Goal: Transaction & Acquisition: Book appointment/travel/reservation

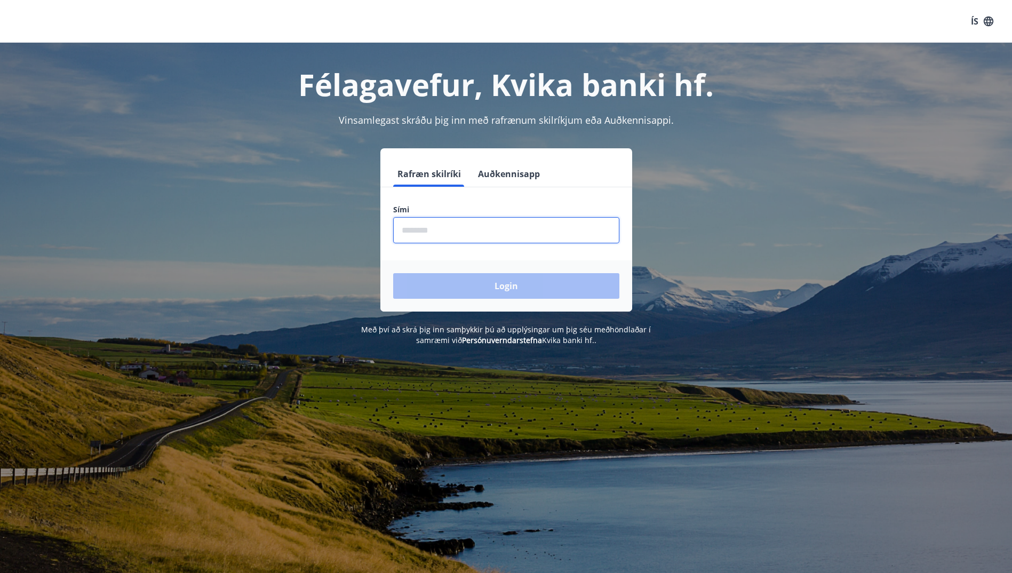
click at [415, 219] on input "phone" at bounding box center [506, 230] width 226 height 26
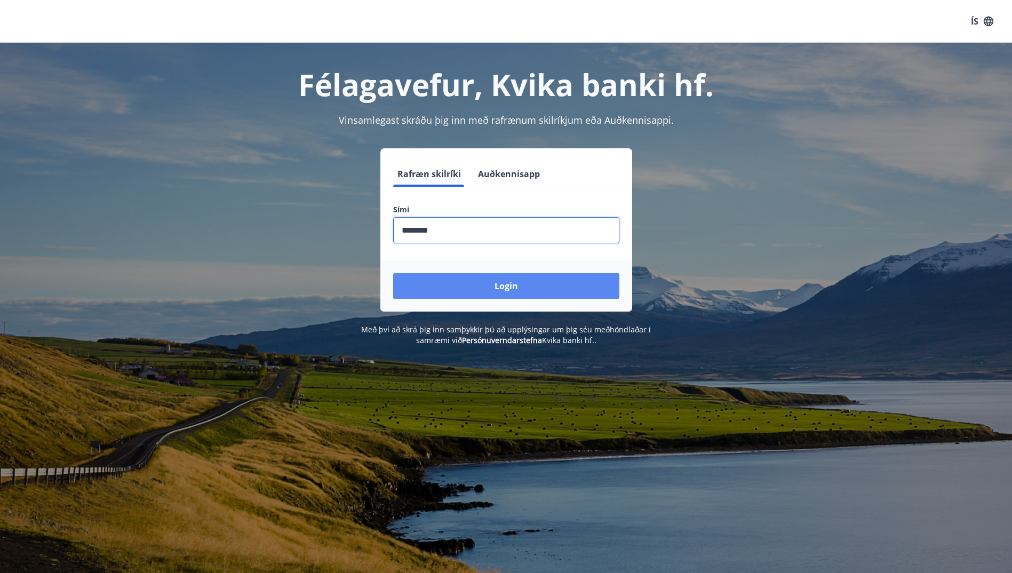
type input "********"
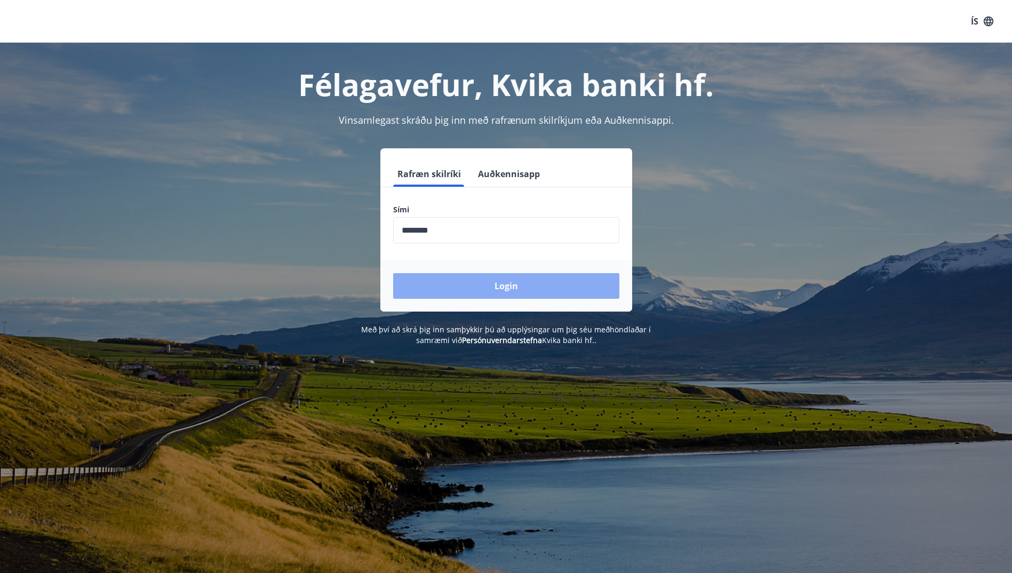
click at [496, 287] on button "Login" at bounding box center [506, 286] width 226 height 26
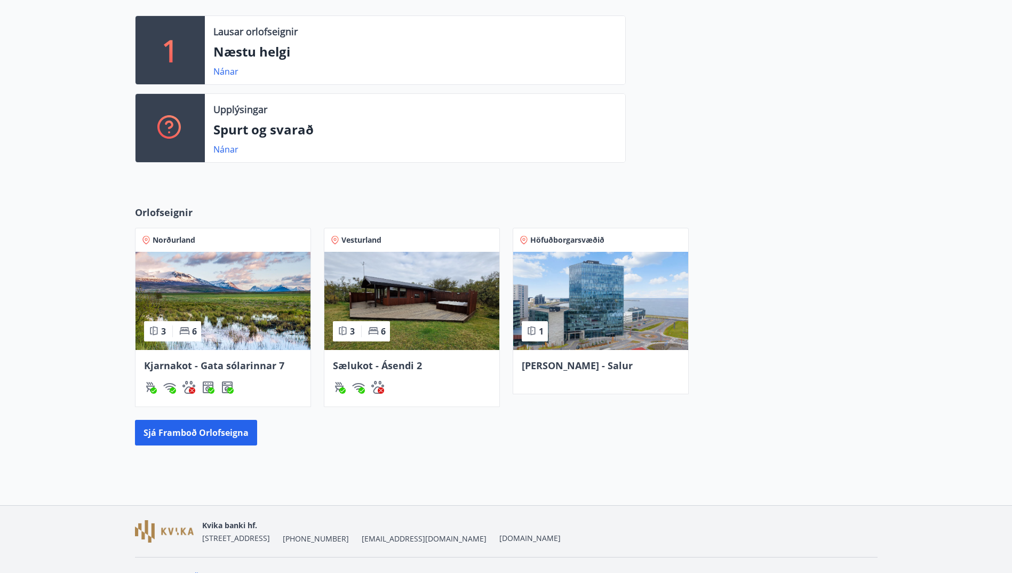
scroll to position [283, 0]
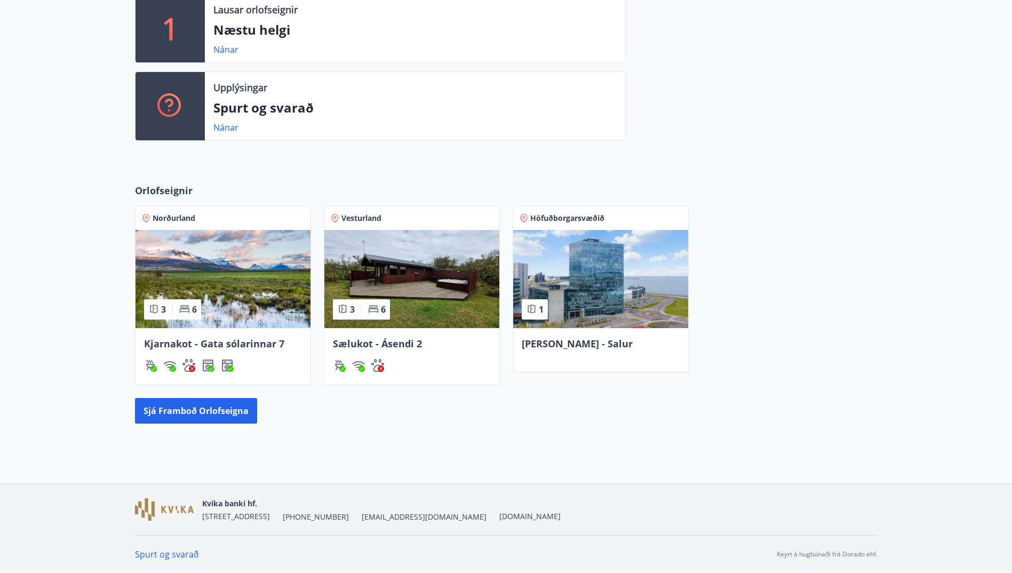
click at [248, 274] on img at bounding box center [223, 279] width 175 height 98
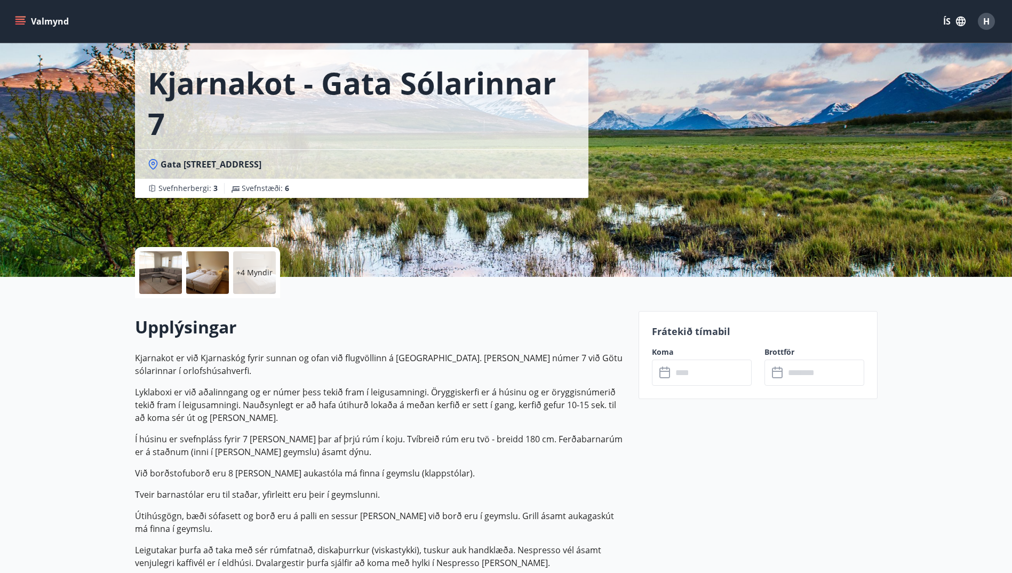
scroll to position [44, 0]
click at [681, 372] on input "text" at bounding box center [711, 372] width 79 height 26
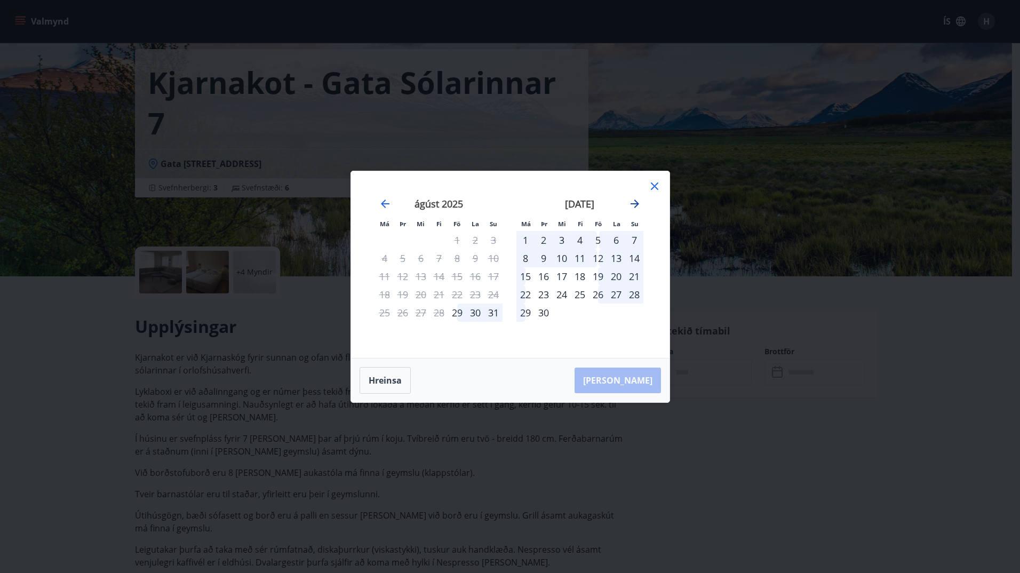
click at [639, 197] on icon "Move forward to switch to the next month." at bounding box center [635, 203] width 13 height 13
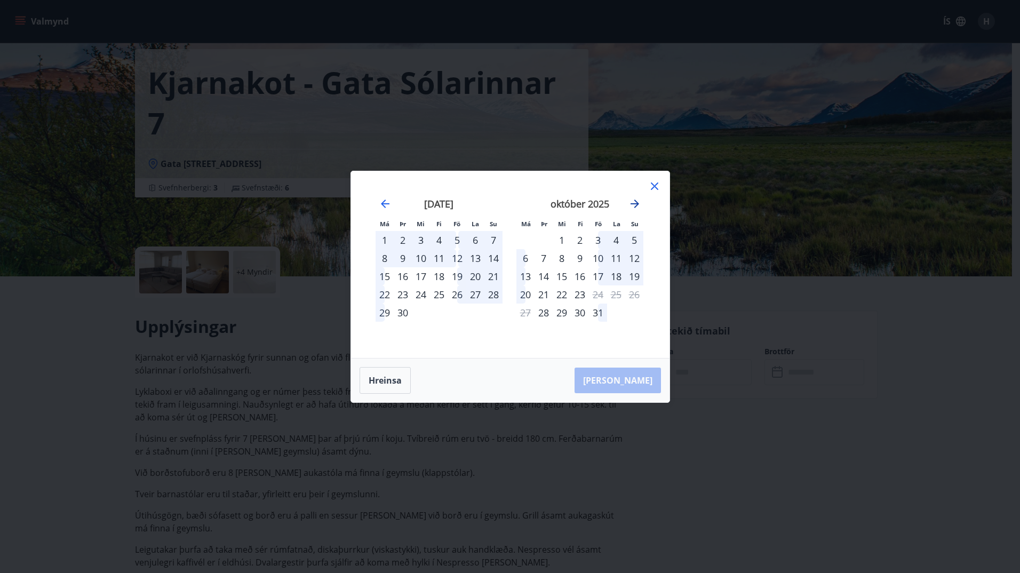
click at [639, 197] on icon "Move forward to switch to the next month." at bounding box center [635, 203] width 13 height 13
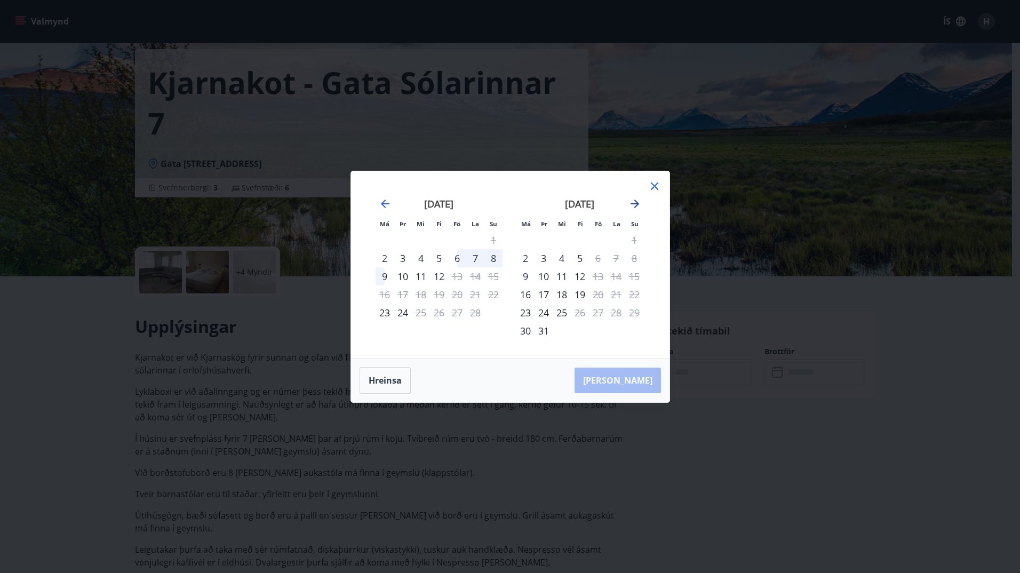
click at [639, 197] on icon "Move forward to switch to the next month." at bounding box center [635, 203] width 13 height 13
click at [655, 184] on icon at bounding box center [654, 186] width 13 height 13
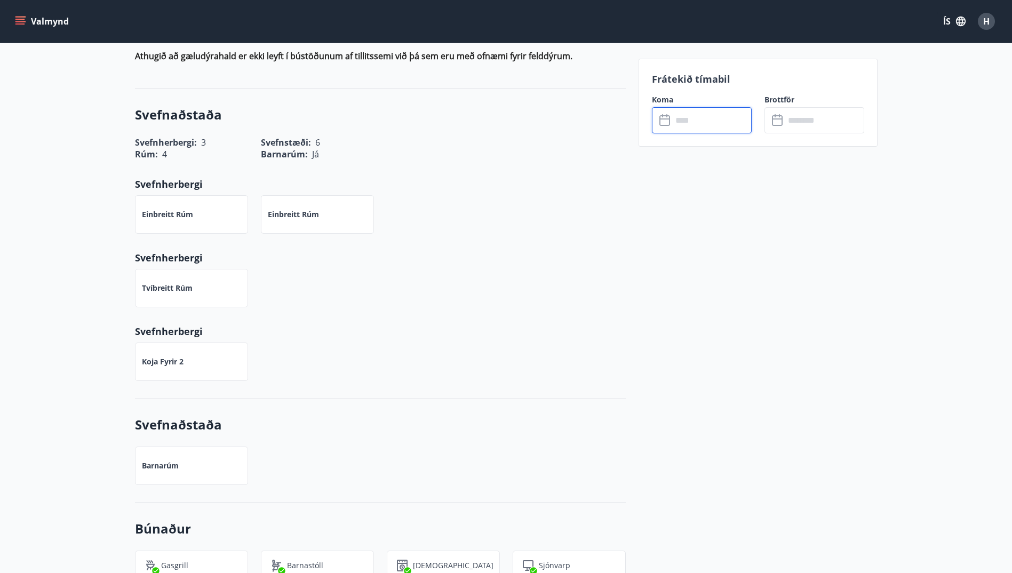
scroll to position [639, 0]
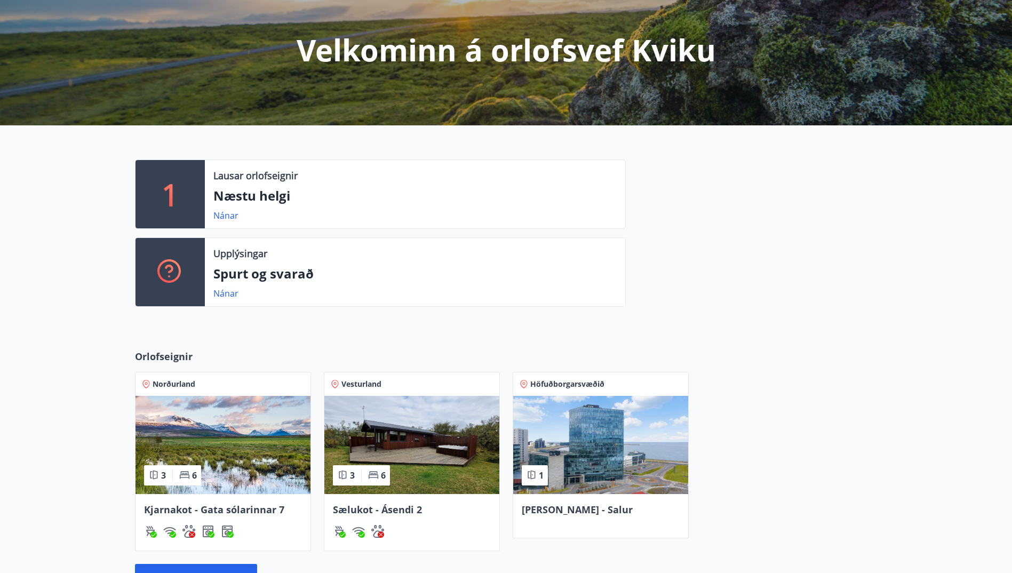
scroll to position [118, 0]
click at [235, 432] on img at bounding box center [223, 444] width 175 height 98
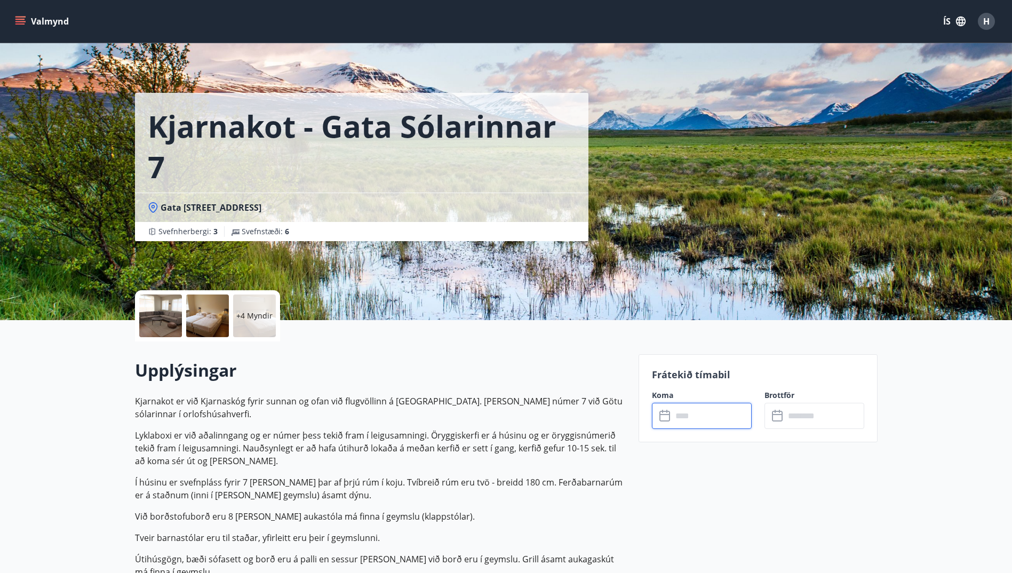
click at [682, 420] on input "text" at bounding box center [711, 416] width 79 height 26
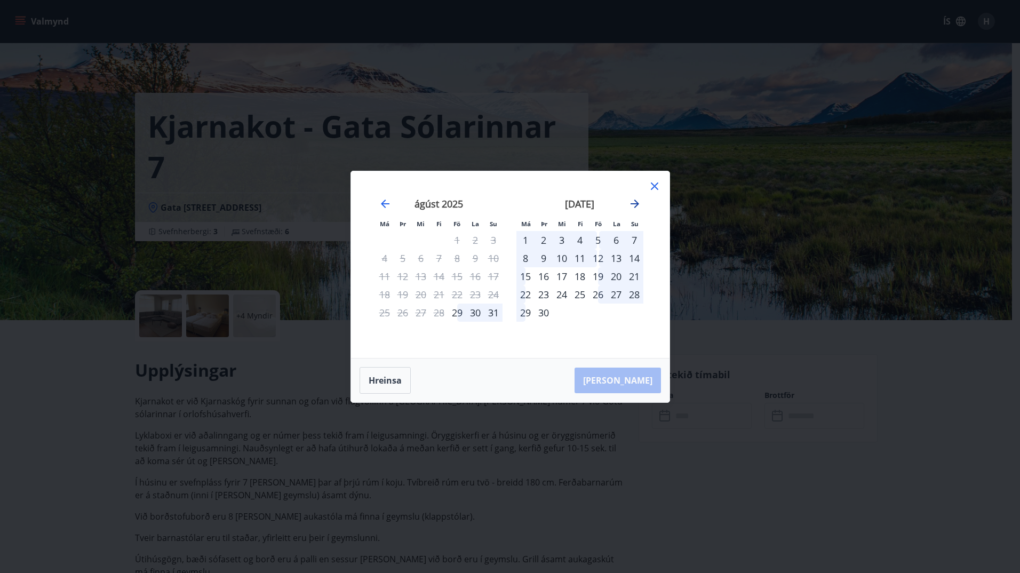
click at [633, 203] on icon "Move forward to switch to the next month." at bounding box center [635, 203] width 13 height 13
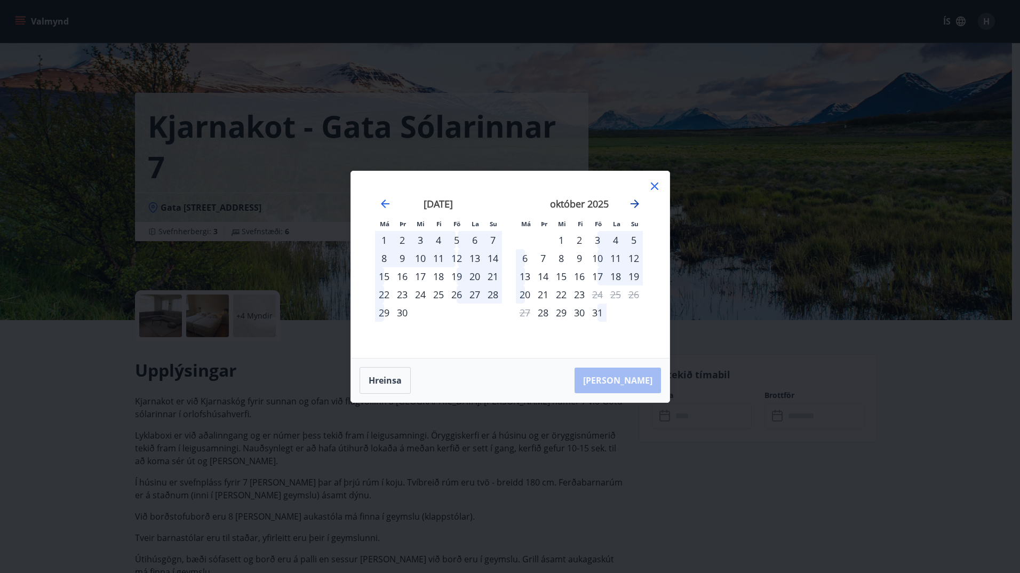
click at [633, 203] on icon "Move forward to switch to the next month." at bounding box center [635, 203] width 13 height 13
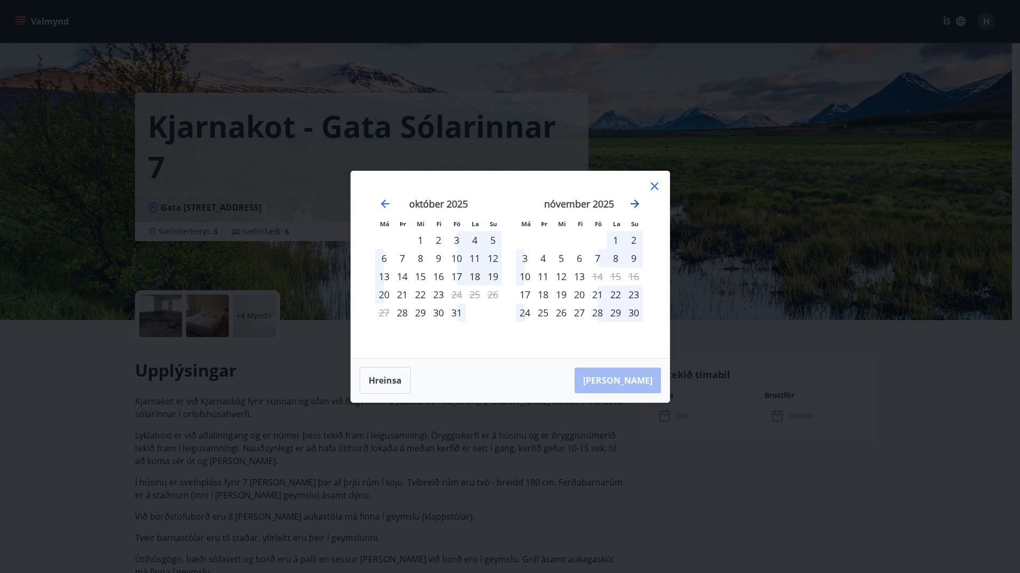
click at [633, 203] on icon "Move forward to switch to the next month." at bounding box center [635, 203] width 13 height 13
click at [637, 201] on icon "Move forward to switch to the next month." at bounding box center [635, 204] width 9 height 9
click at [632, 203] on icon "Move forward to switch to the next month." at bounding box center [635, 203] width 13 height 13
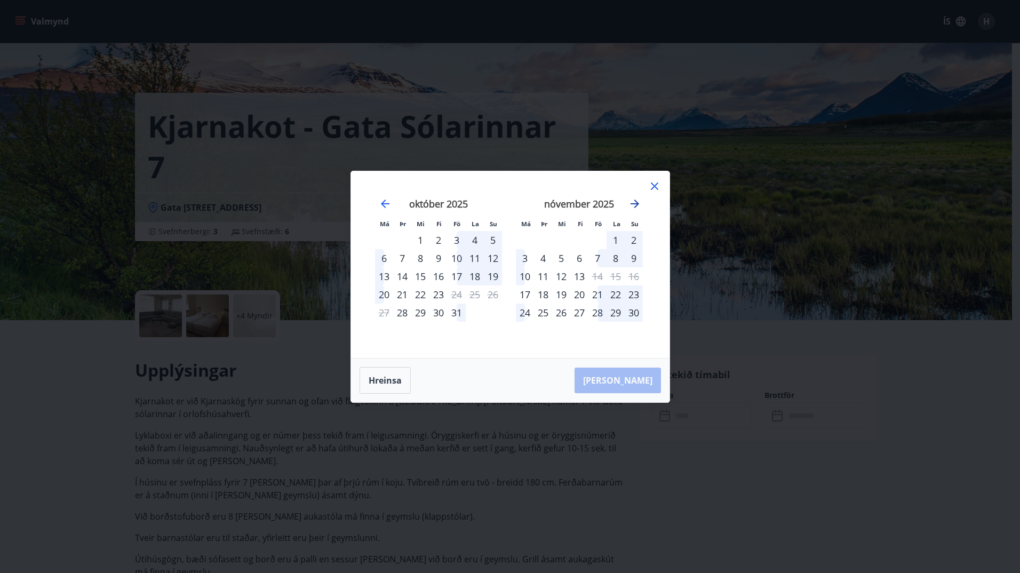
click at [632, 203] on icon "Move forward to switch to the next month." at bounding box center [635, 203] width 13 height 13
click at [653, 186] on icon at bounding box center [654, 186] width 13 height 13
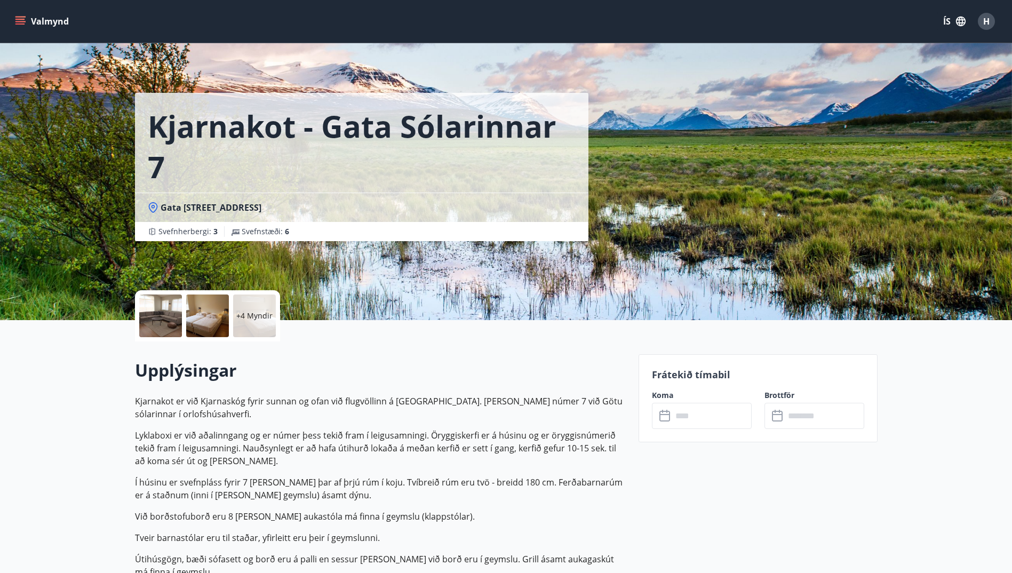
click at [653, 186] on div "Kjarnakot - Gata sólarinnar 7 Gata sólarinnar 7, [GEOGRAPHIC_DATA] : 3 Svefnstæ…" at bounding box center [506, 160] width 743 height 320
click at [678, 415] on input "text" at bounding box center [711, 416] width 79 height 26
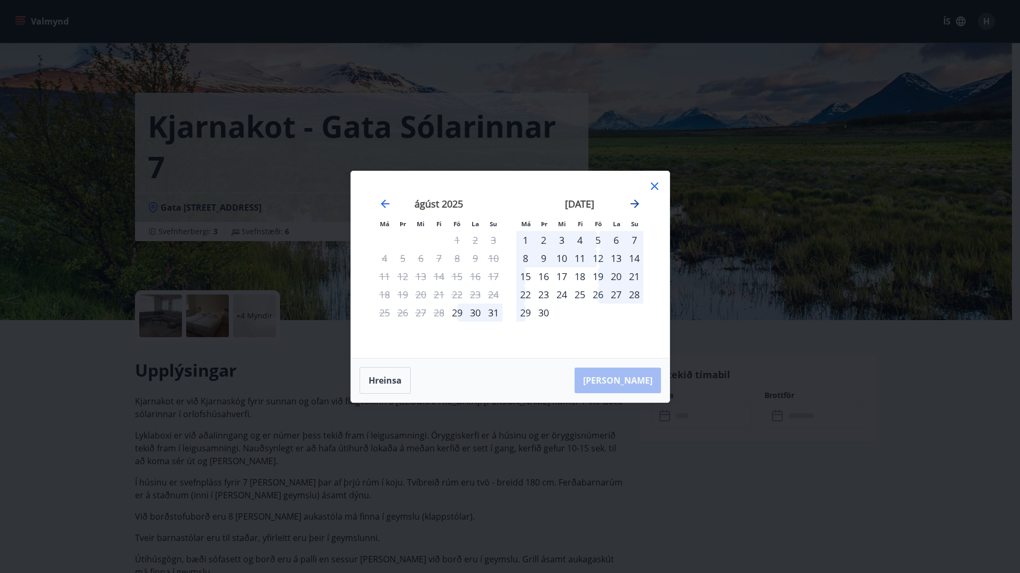
click at [635, 204] on icon "Move forward to switch to the next month." at bounding box center [635, 204] width 9 height 9
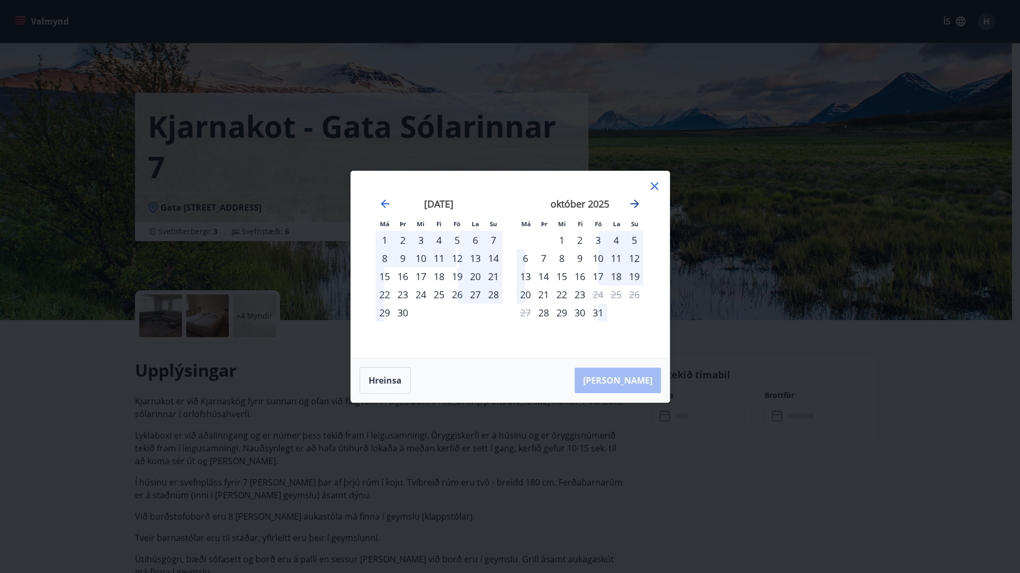
click at [635, 204] on icon "Move forward to switch to the next month." at bounding box center [635, 204] width 9 height 9
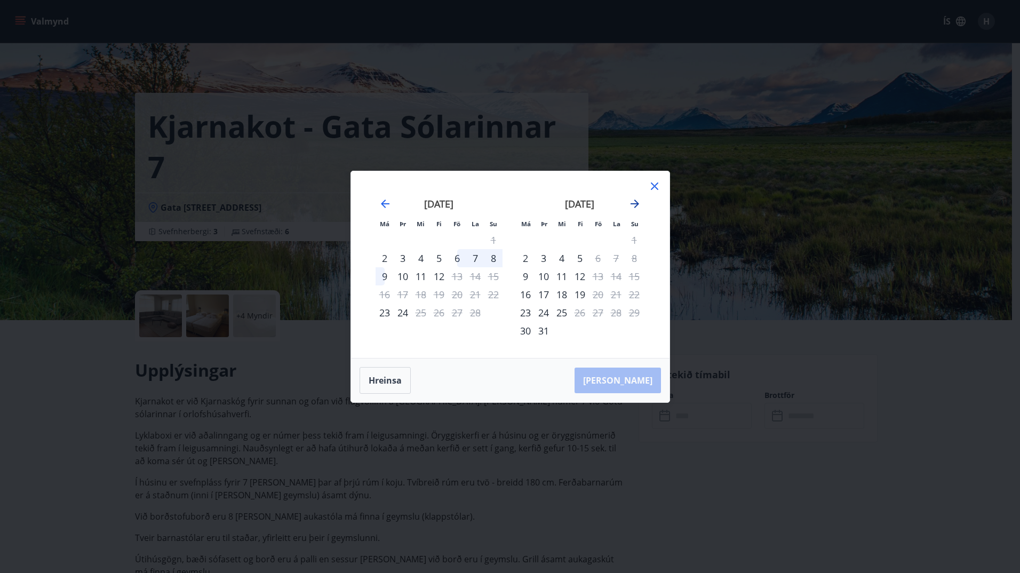
click at [635, 204] on icon "Move forward to switch to the next month." at bounding box center [635, 204] width 9 height 9
click at [381, 334] on div "30" at bounding box center [385, 331] width 18 height 18
click at [562, 239] on div "1" at bounding box center [562, 240] width 18 height 18
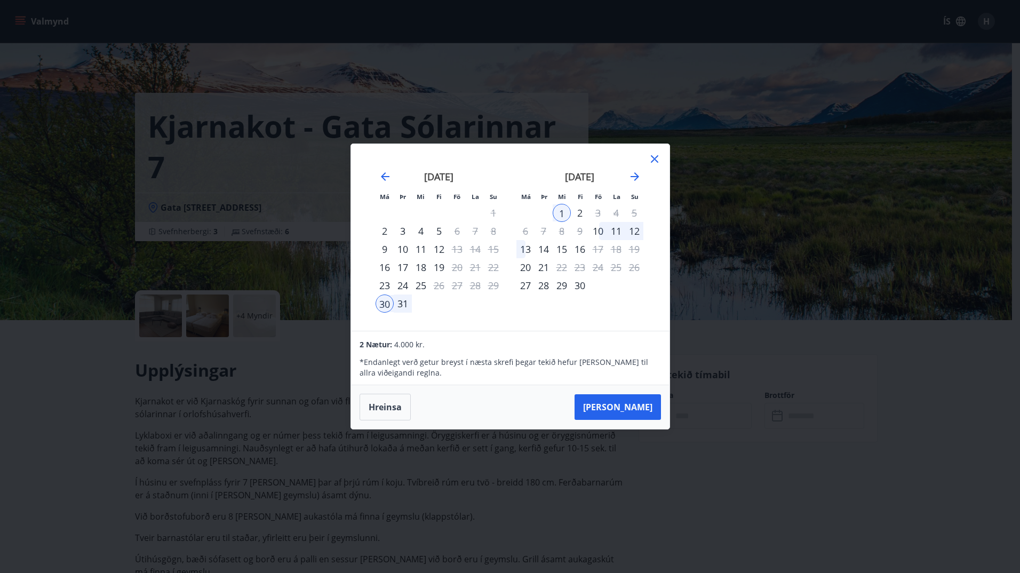
click at [579, 211] on div "2" at bounding box center [580, 213] width 18 height 18
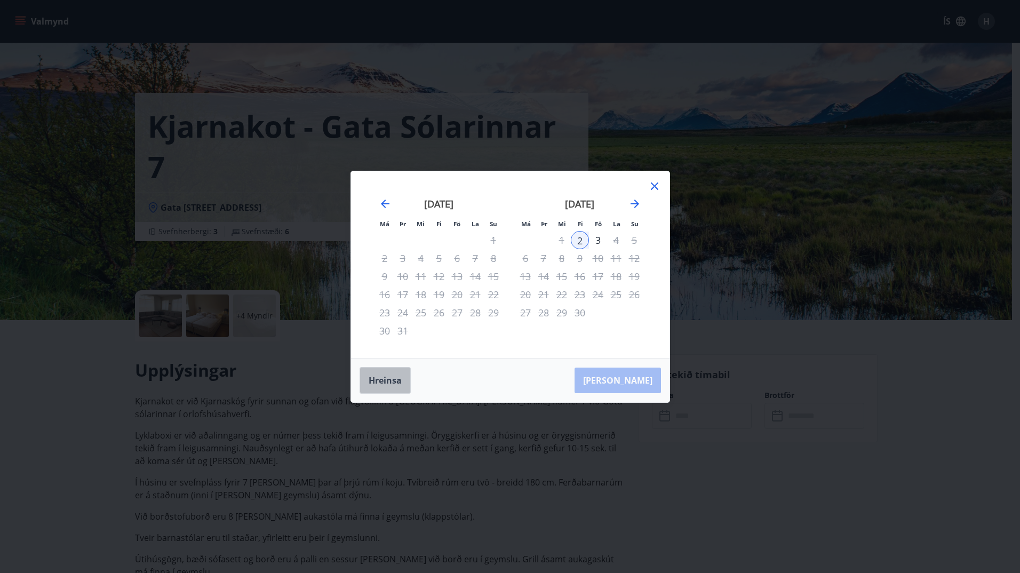
click at [383, 379] on button "Hreinsa" at bounding box center [385, 380] width 51 height 27
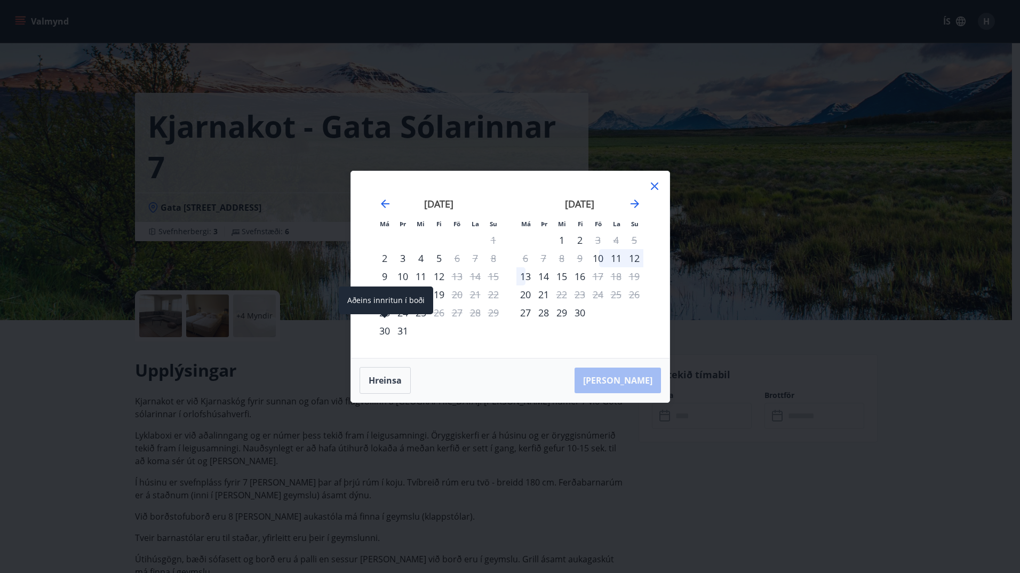
click at [381, 332] on div "30" at bounding box center [385, 331] width 18 height 18
click at [578, 238] on div "2" at bounding box center [580, 240] width 18 height 18
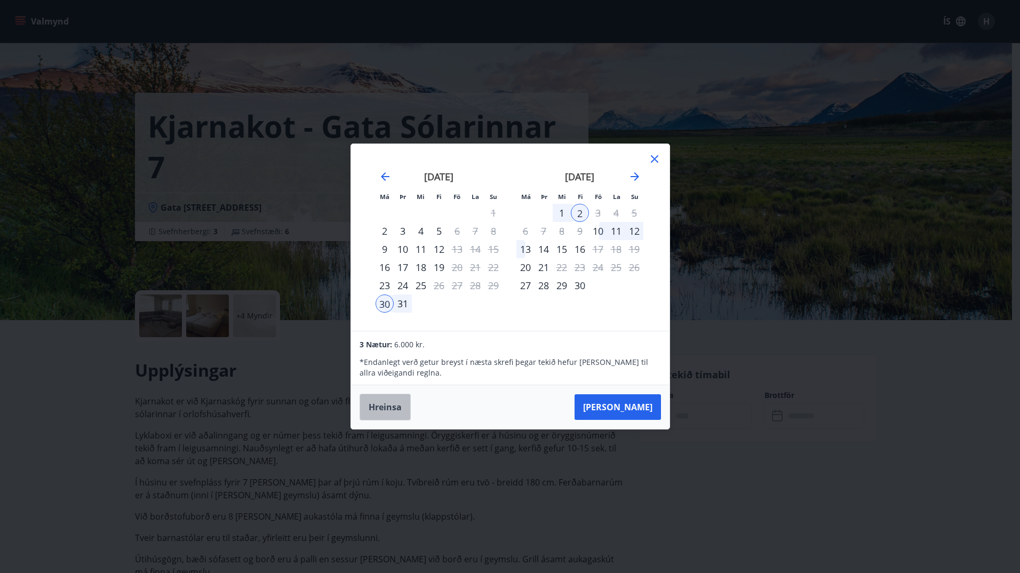
click at [385, 403] on button "Hreinsa" at bounding box center [385, 407] width 51 height 27
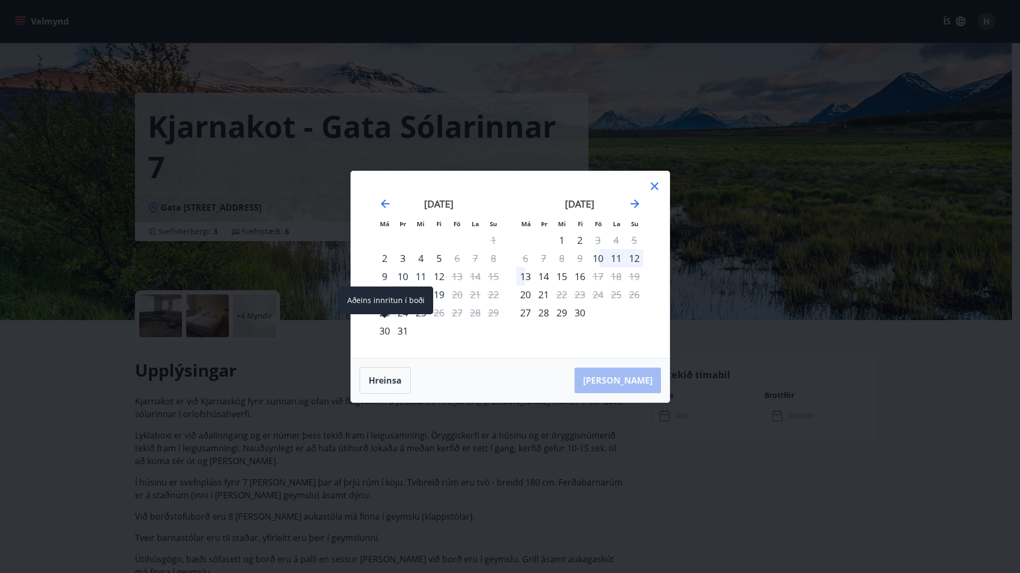
click at [383, 333] on div "30" at bounding box center [385, 331] width 18 height 18
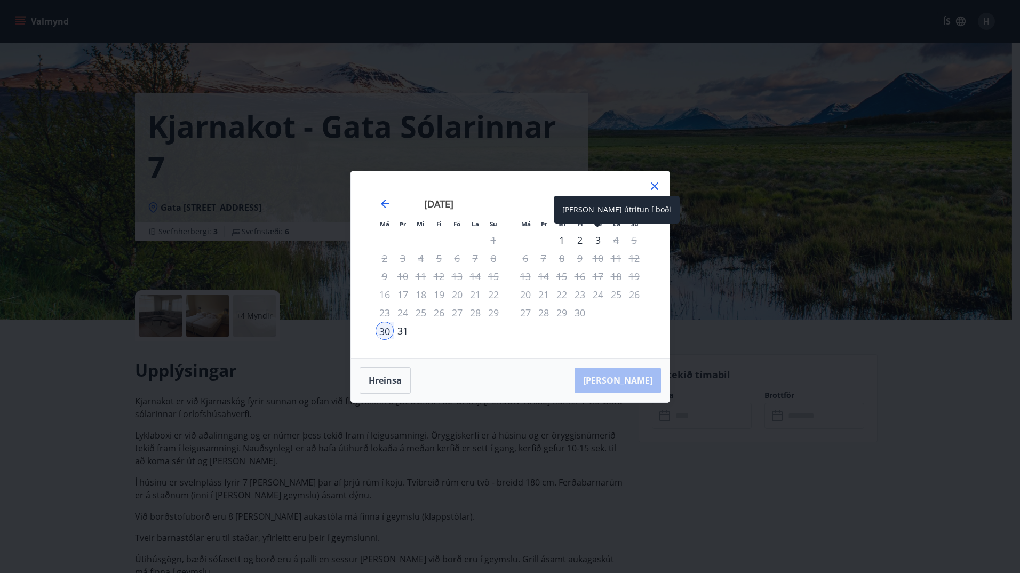
click at [597, 240] on div "3" at bounding box center [598, 240] width 18 height 18
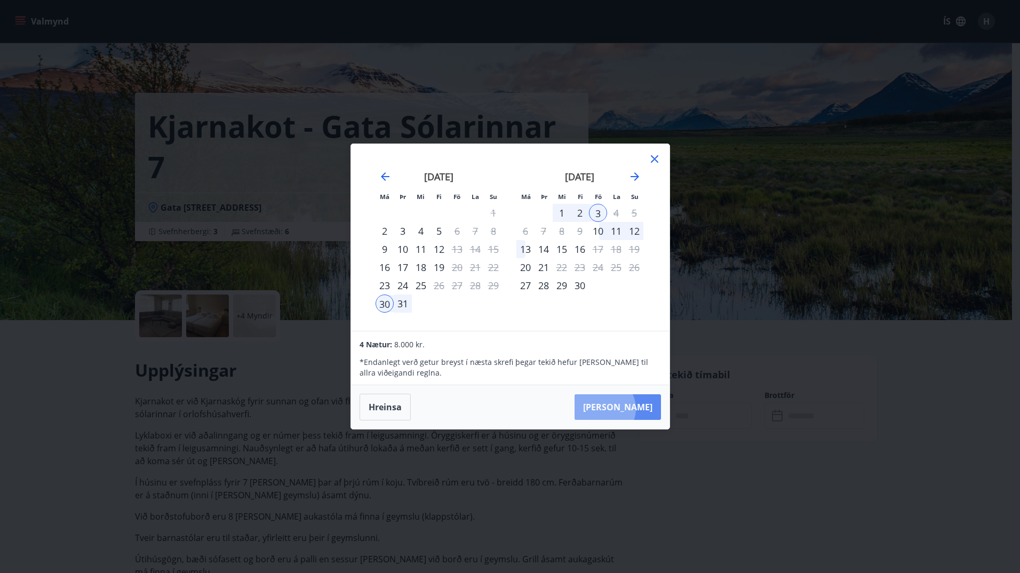
click at [637, 409] on button "[PERSON_NAME]" at bounding box center [618, 407] width 86 height 26
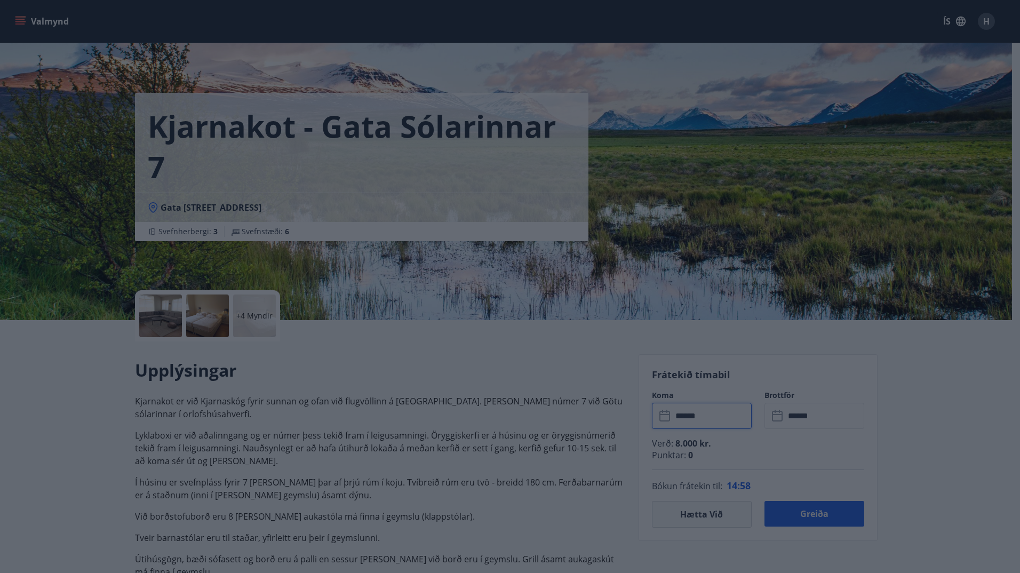
type input "******"
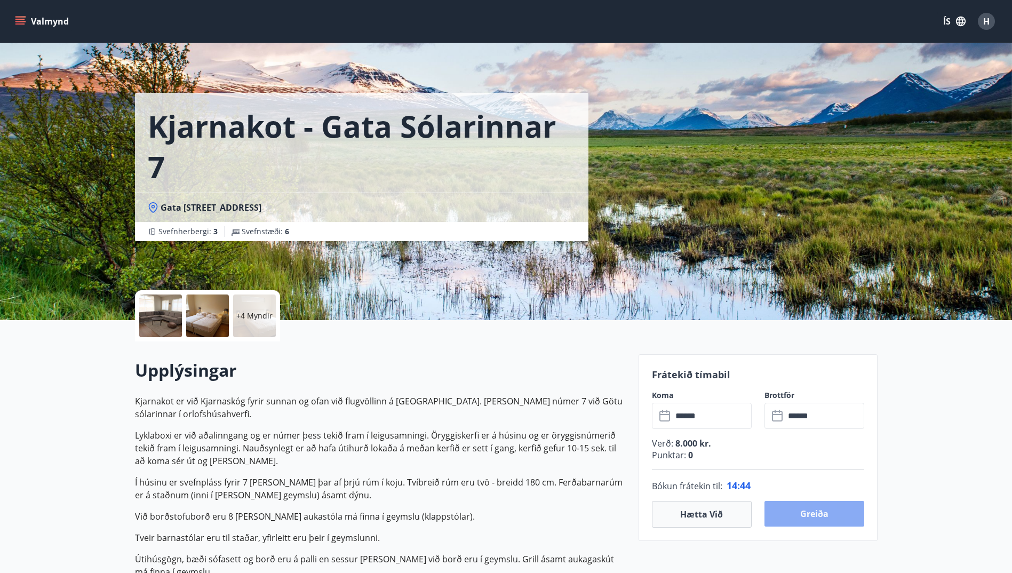
click at [809, 516] on button "Greiða" at bounding box center [815, 514] width 100 height 26
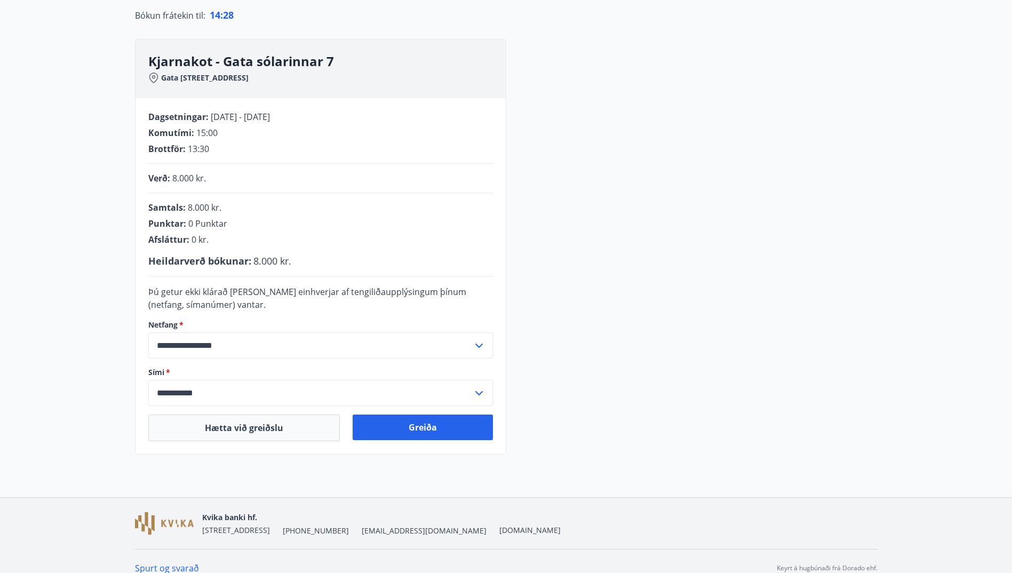
scroll to position [133, 0]
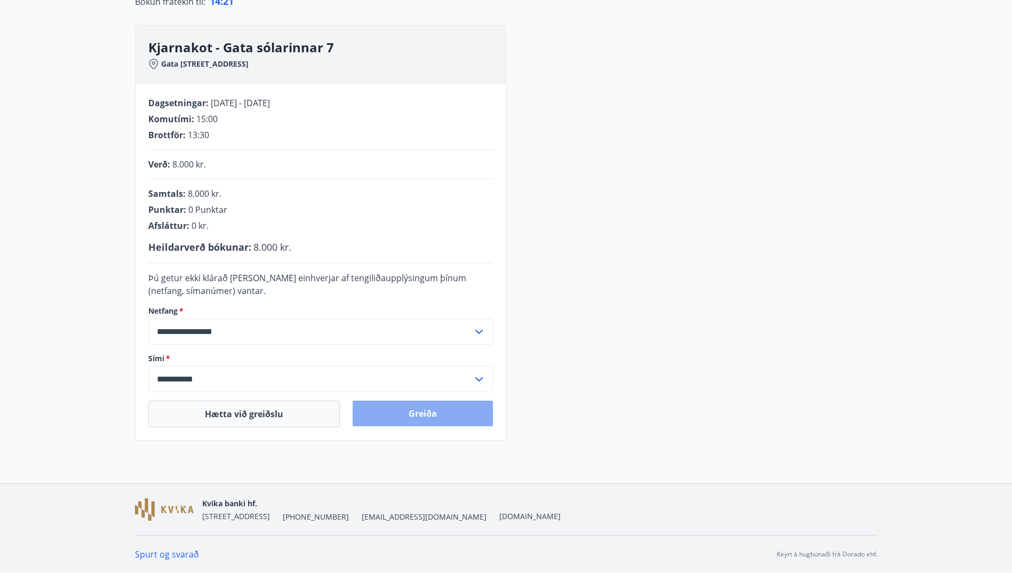
click at [447, 412] on button "Greiða" at bounding box center [423, 414] width 140 height 26
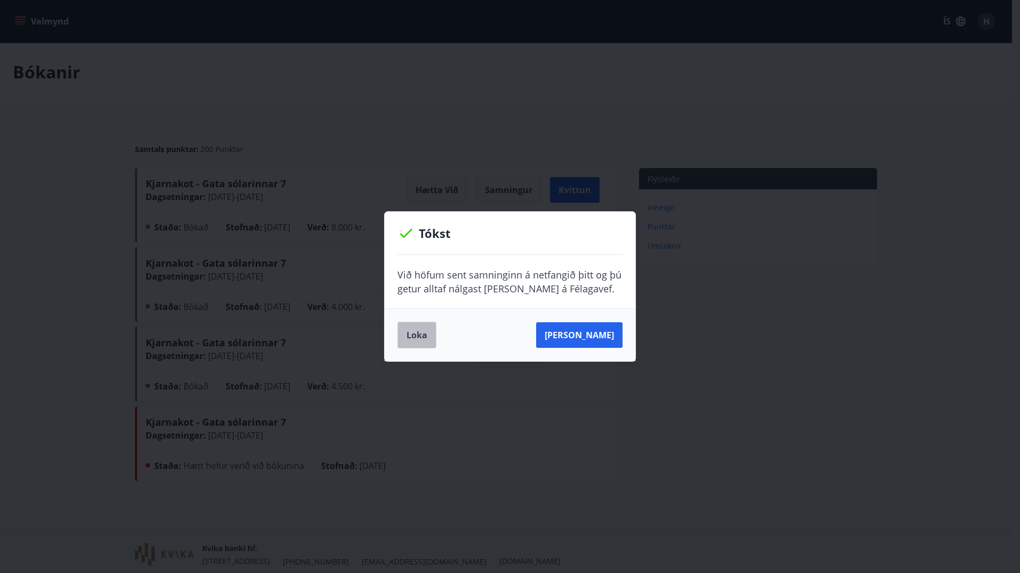
click at [423, 330] on button "Loka" at bounding box center [416, 335] width 39 height 27
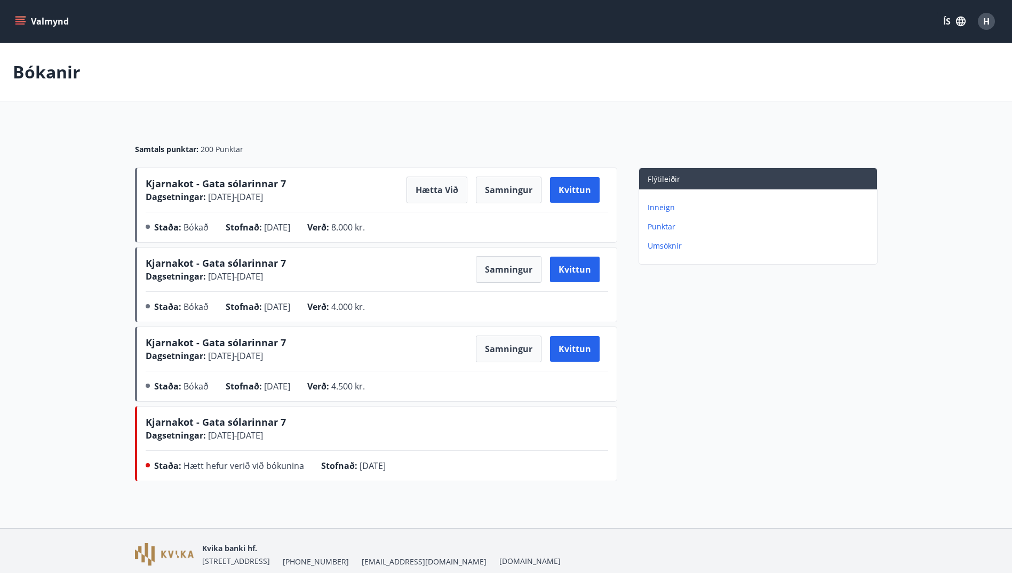
click at [661, 225] on p "Punktar" at bounding box center [760, 226] width 225 height 11
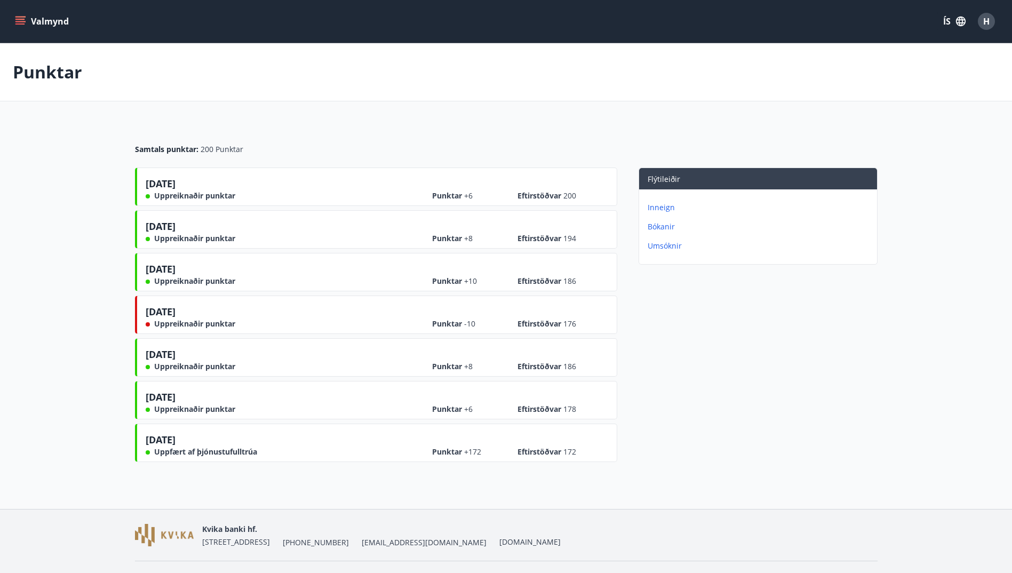
click at [659, 209] on p "Inneign" at bounding box center [760, 207] width 225 height 11
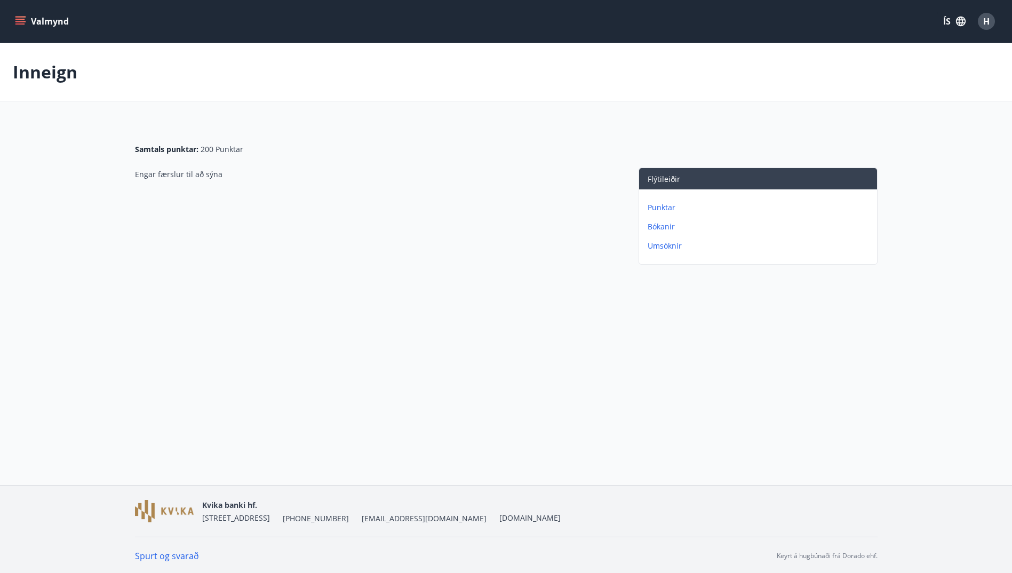
click at [658, 244] on p "Umsóknir" at bounding box center [760, 246] width 225 height 11
click at [658, 224] on p "Punktar" at bounding box center [760, 226] width 225 height 11
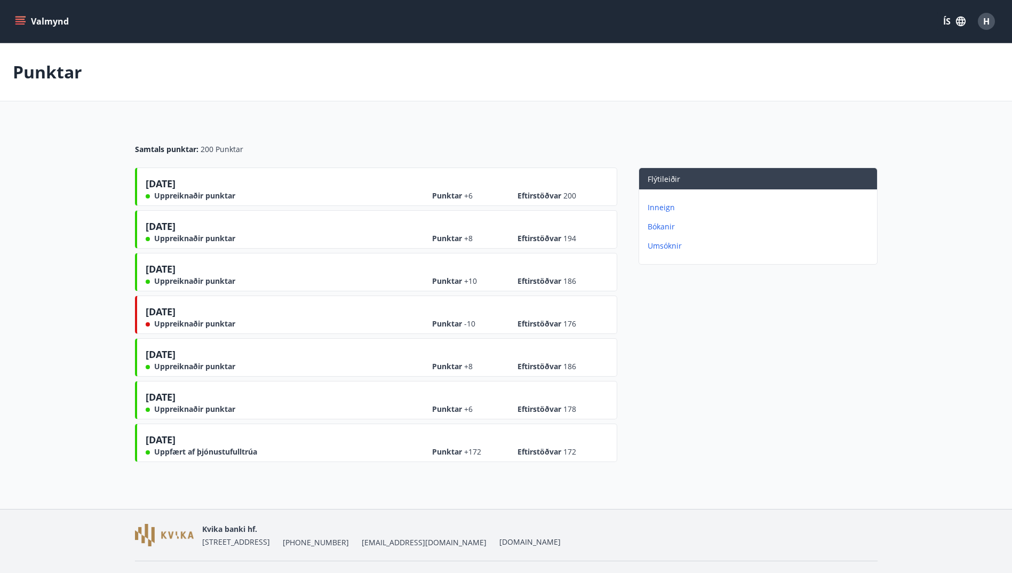
click at [15, 19] on icon "menu" at bounding box center [20, 21] width 11 height 11
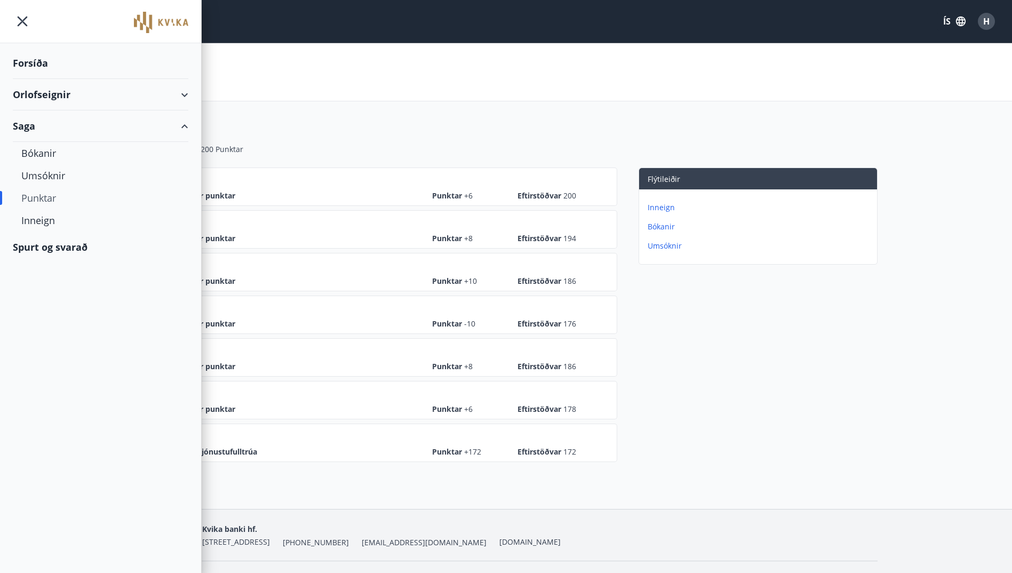
click at [19, 61] on div "Forsíða" at bounding box center [101, 62] width 176 height 31
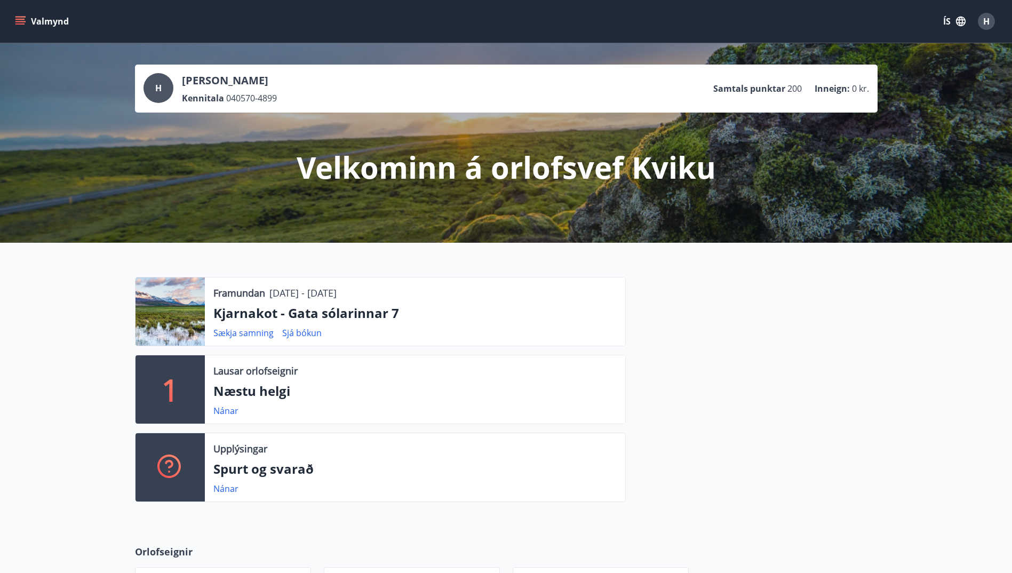
click at [166, 316] on div at bounding box center [170, 311] width 69 height 68
click at [303, 333] on link "Sjá bókun" at bounding box center [301, 333] width 39 height 12
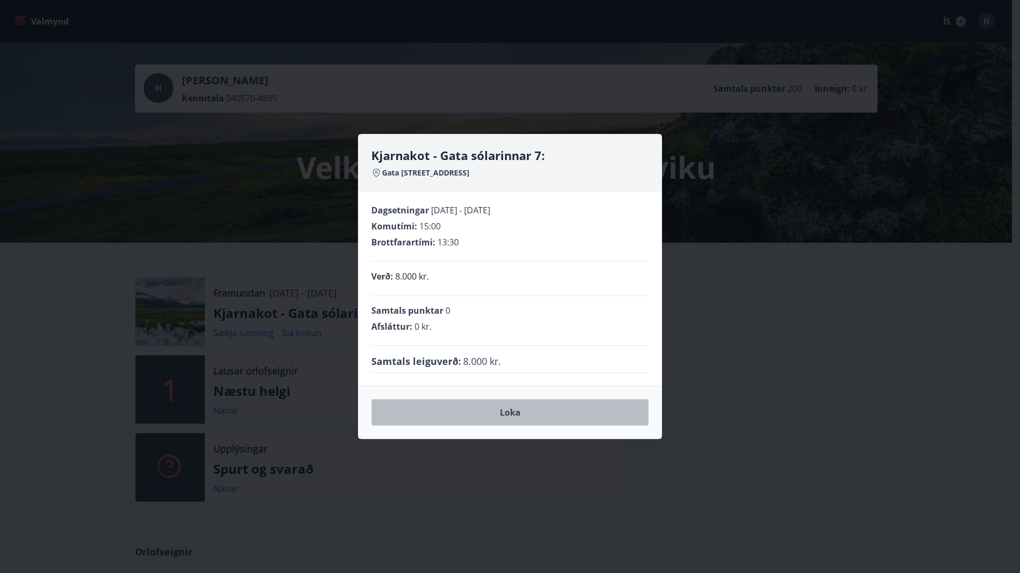
click at [502, 408] on button "Loka" at bounding box center [509, 412] width 277 height 27
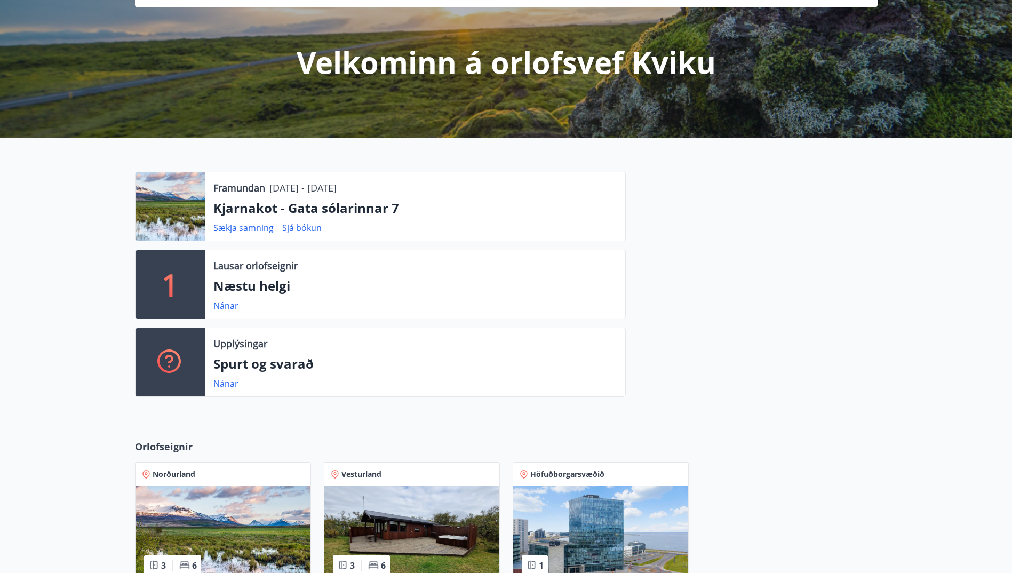
scroll to position [106, 0]
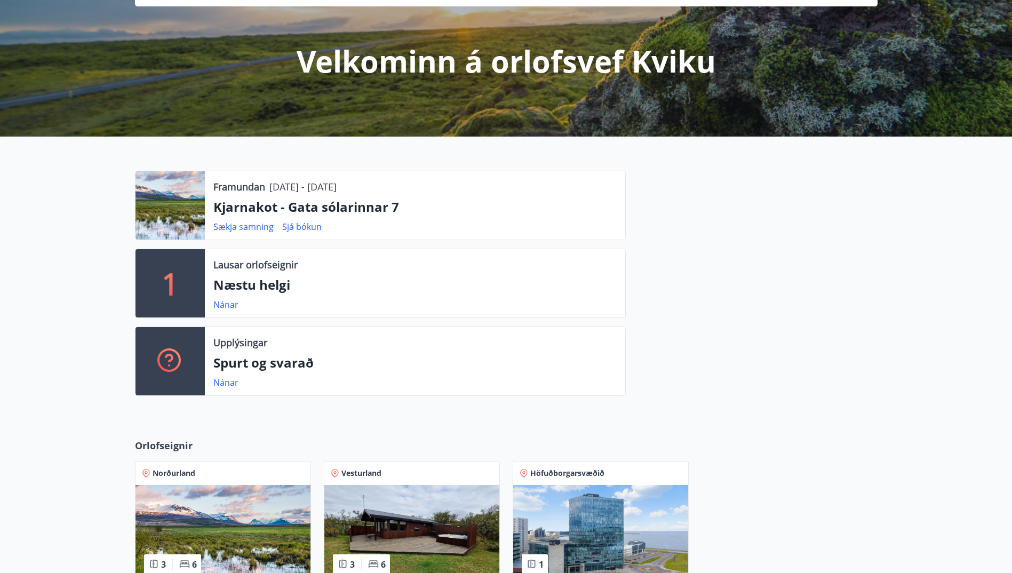
click at [242, 519] on img at bounding box center [223, 534] width 175 height 98
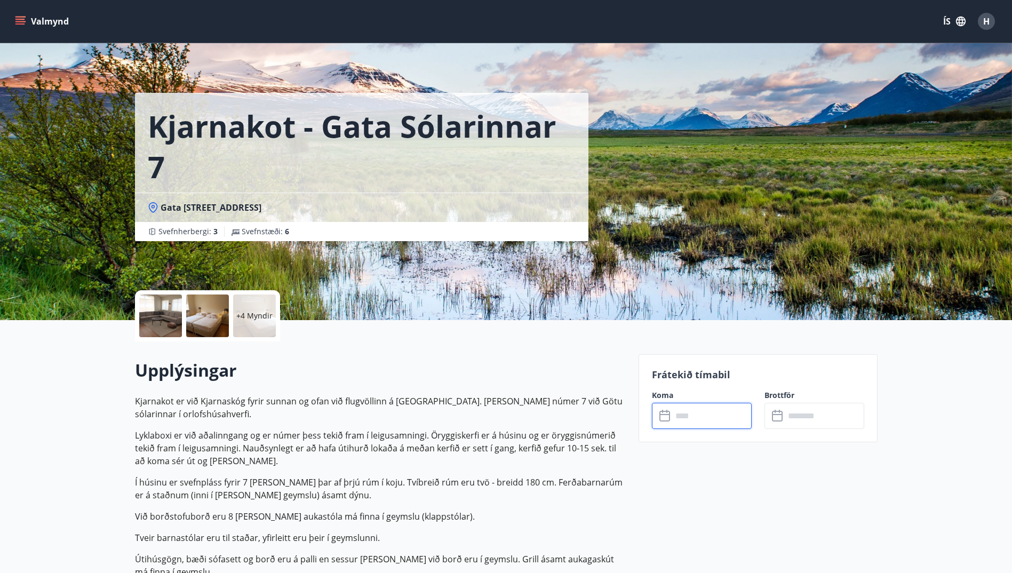
click at [687, 419] on input "text" at bounding box center [711, 416] width 79 height 26
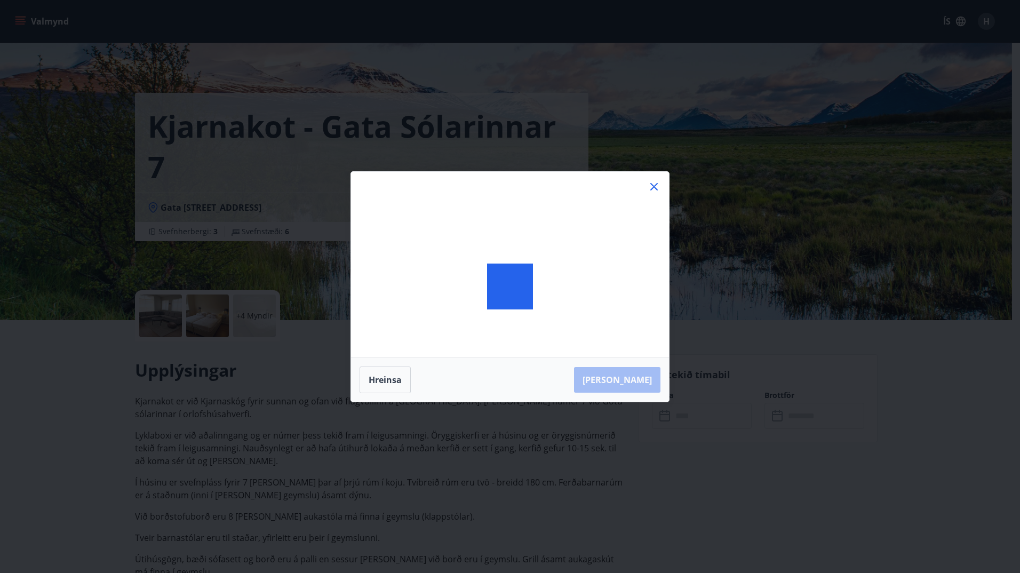
click at [687, 419] on div "Hreinsa Taka Frá" at bounding box center [510, 286] width 1020 height 573
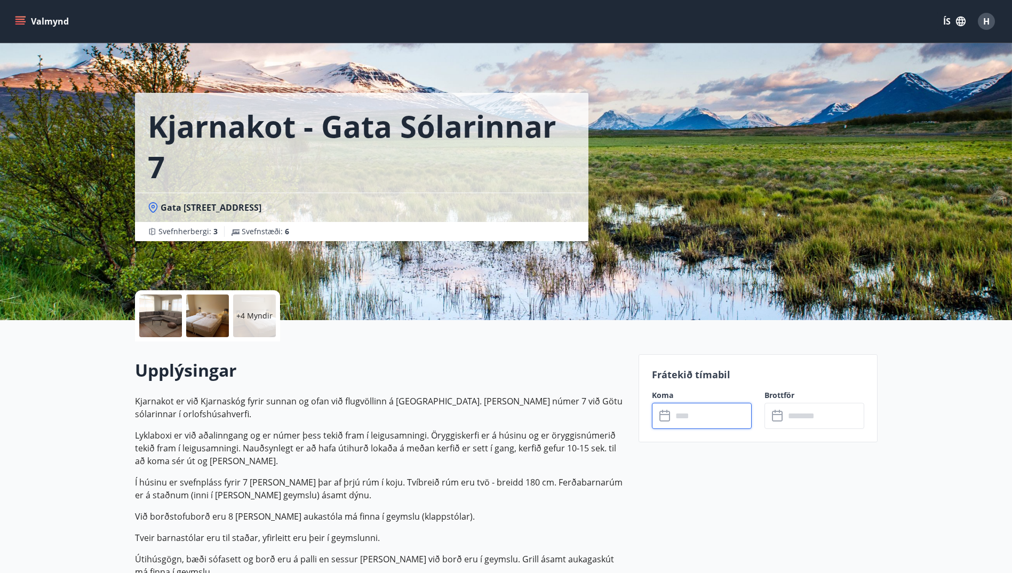
click at [682, 415] on input "text" at bounding box center [711, 416] width 79 height 26
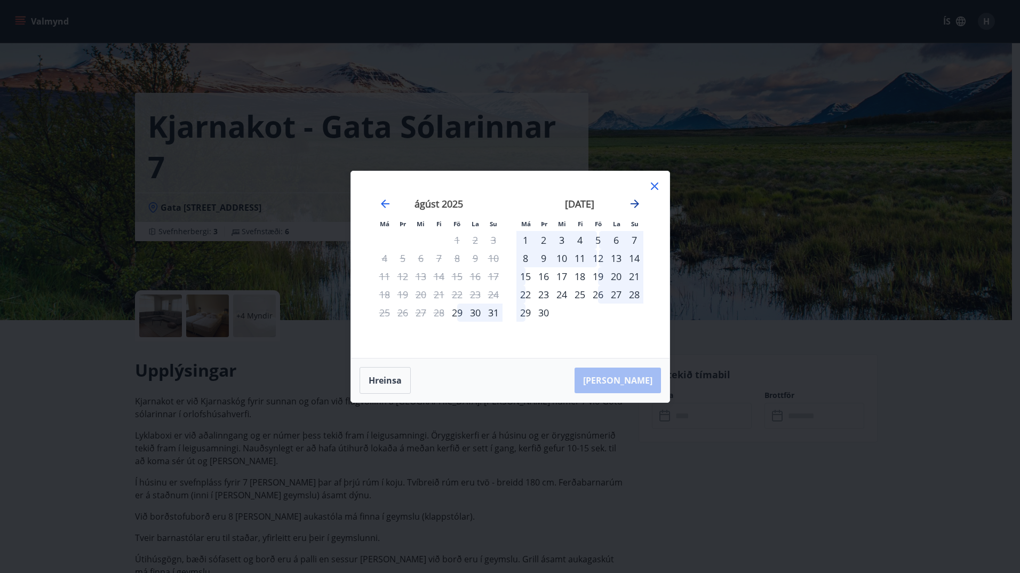
click at [633, 202] on icon "Move forward to switch to the next month." at bounding box center [635, 203] width 13 height 13
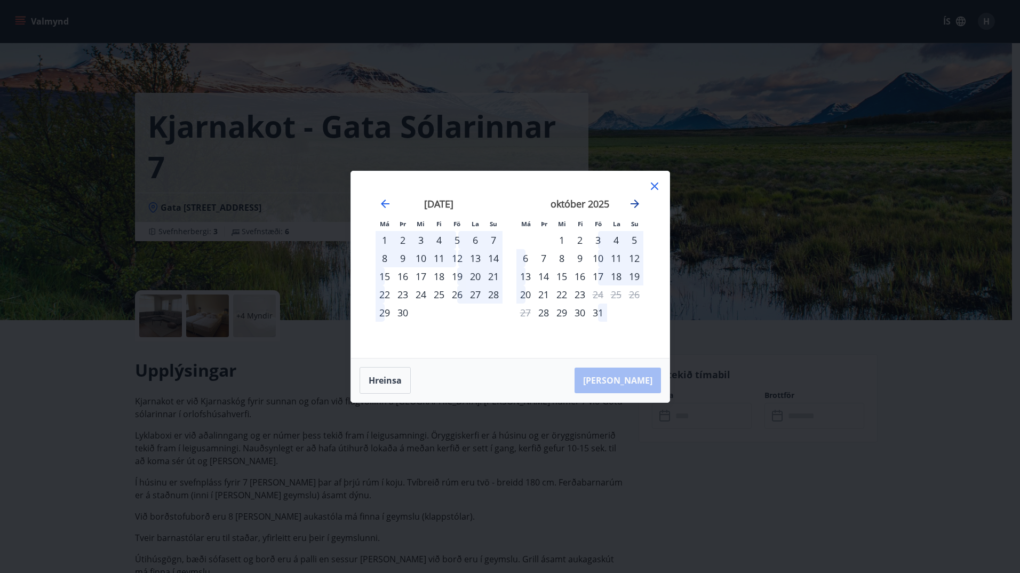
click at [633, 202] on icon "Move forward to switch to the next month." at bounding box center [635, 203] width 13 height 13
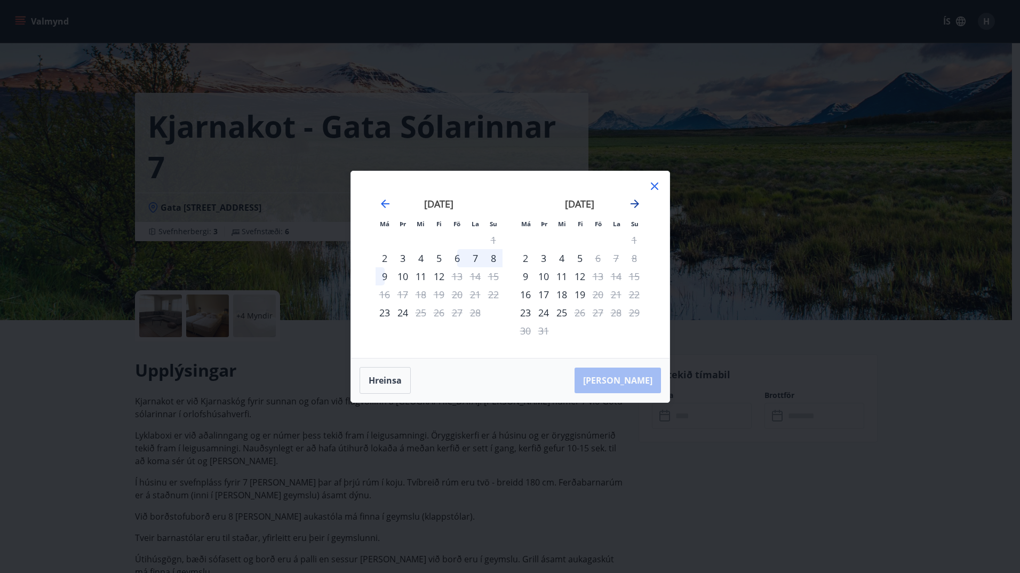
click at [633, 202] on icon "Move forward to switch to the next month." at bounding box center [635, 203] width 13 height 13
click at [655, 184] on icon at bounding box center [654, 186] width 13 height 13
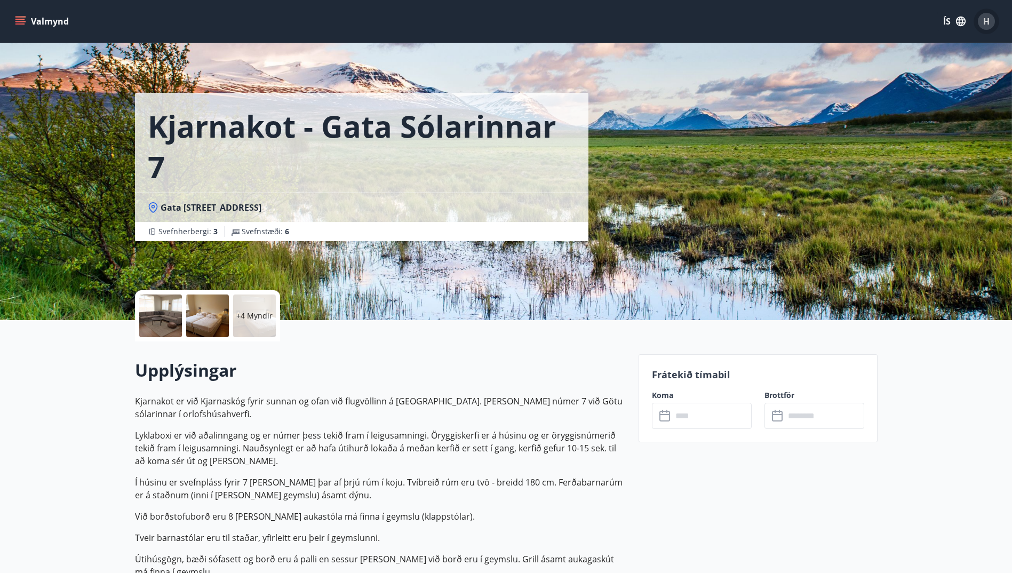
click at [984, 19] on span "H" at bounding box center [986, 21] width 6 height 12
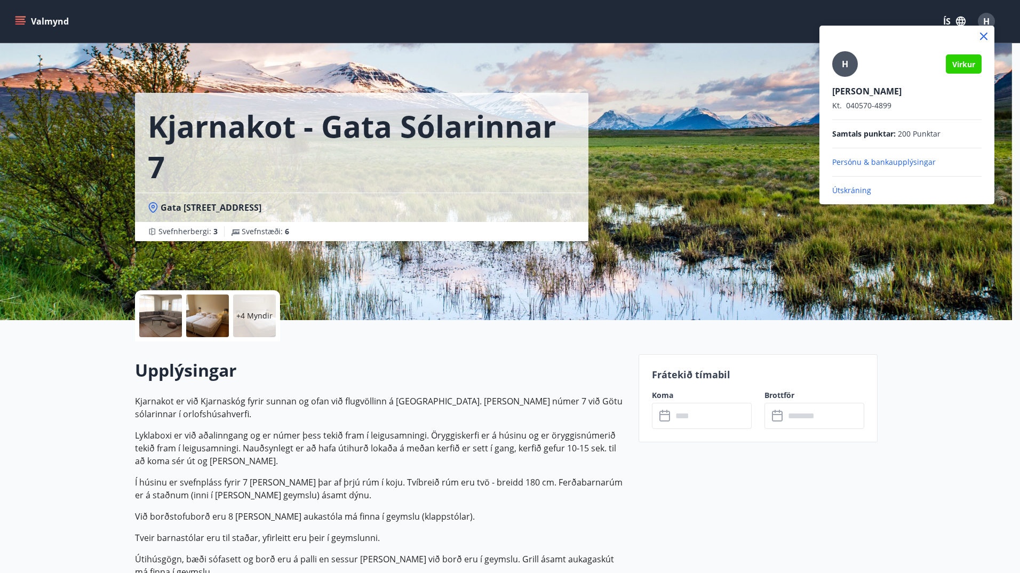
click at [846, 190] on p "Útskráning" at bounding box center [906, 190] width 149 height 11
